Goal: Navigation & Orientation: Find specific page/section

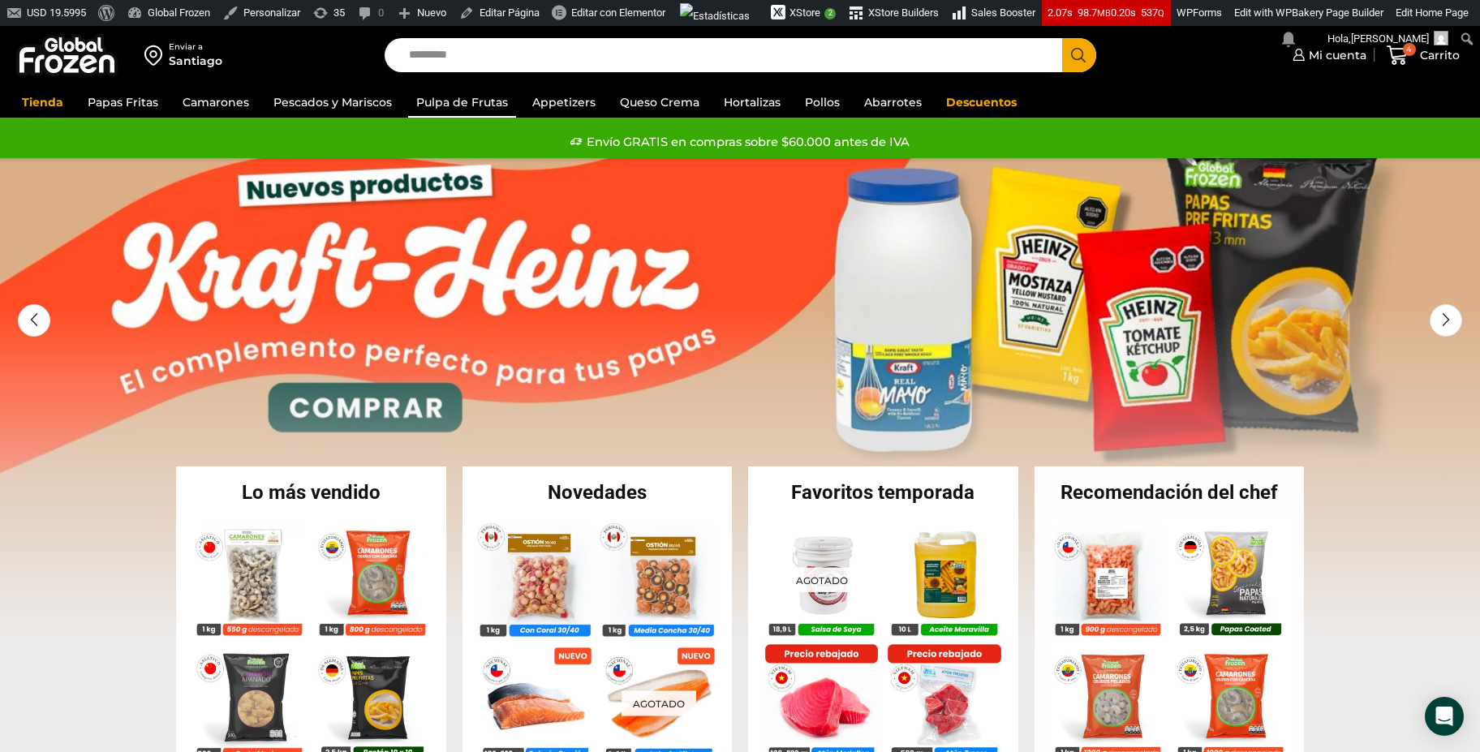
click at [454, 102] on link "Pulpa de Frutas" at bounding box center [462, 102] width 108 height 31
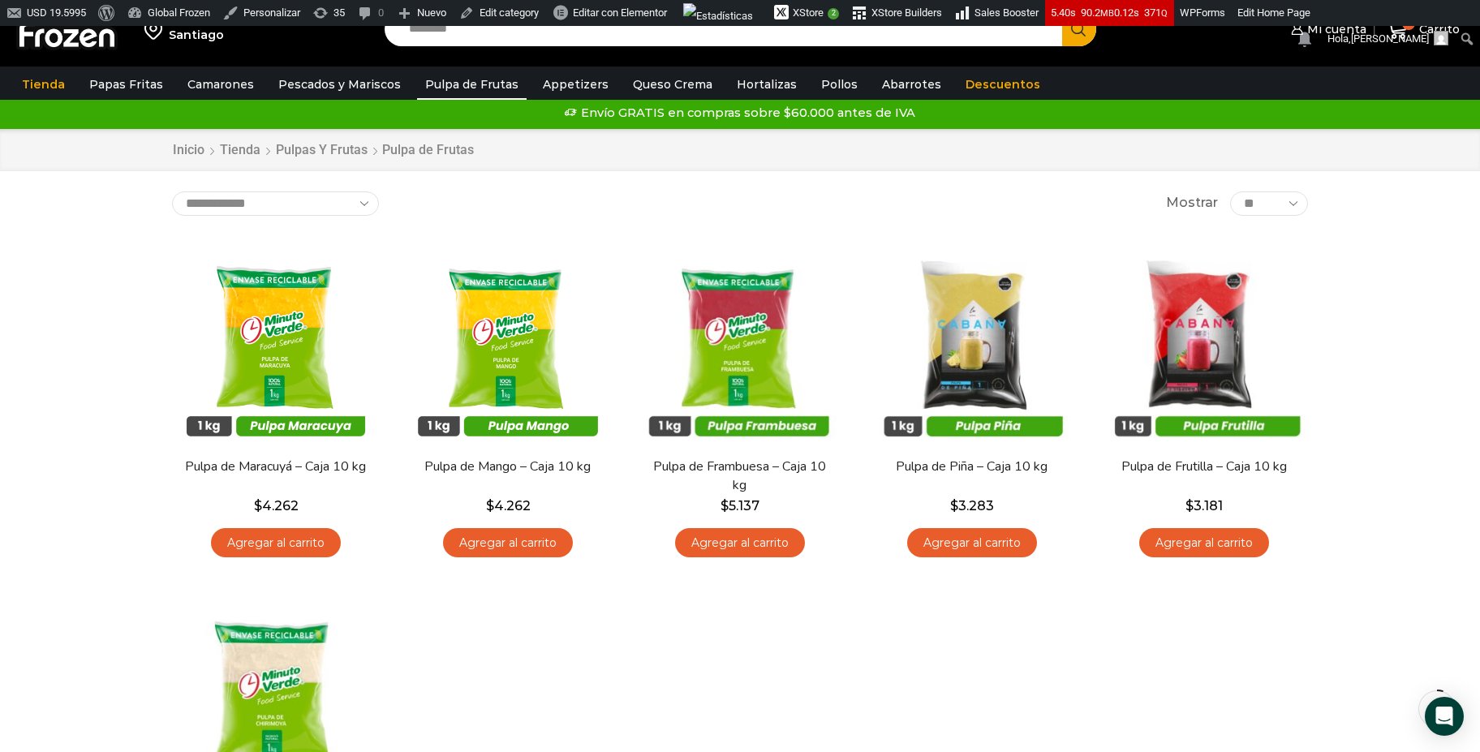
scroll to position [38, 0]
